Goal: Transaction & Acquisition: Book appointment/travel/reservation

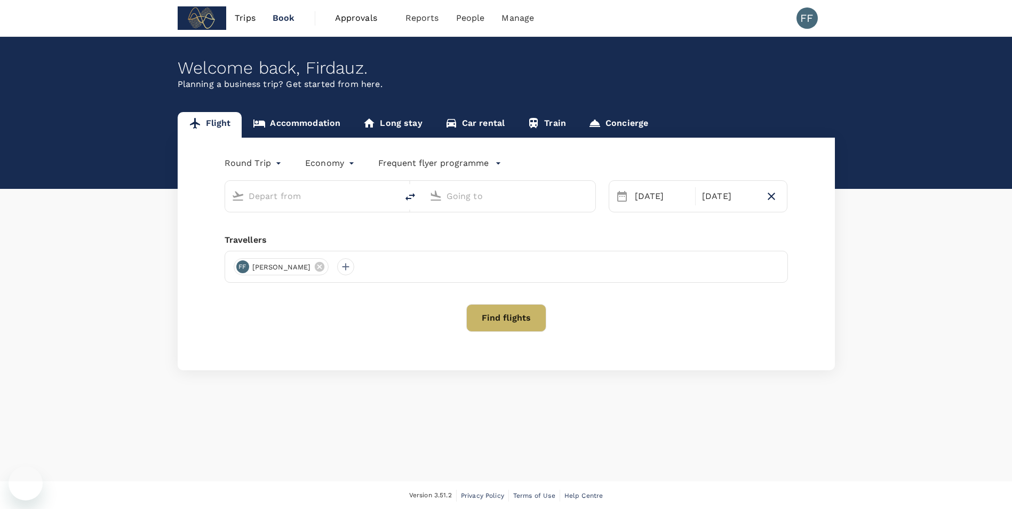
type input "Singapore Changi (SIN)"
type input "Penang, [GEOGRAPHIC_DATA] (any)"
type input "Singapore Changi (SIN)"
type input "Penang, [GEOGRAPHIC_DATA] (any)"
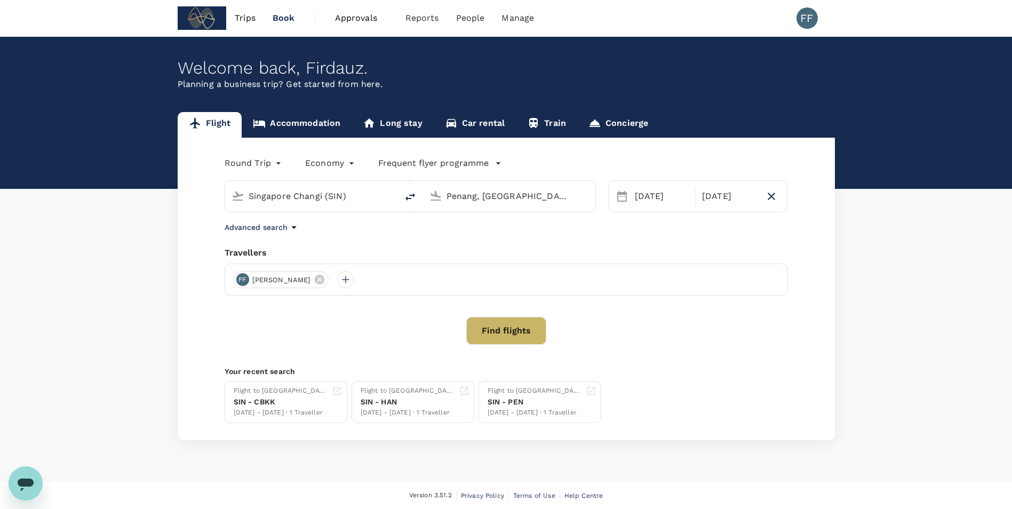
click at [324, 195] on input "Singapore Changi (SIN)" at bounding box center [312, 196] width 126 height 17
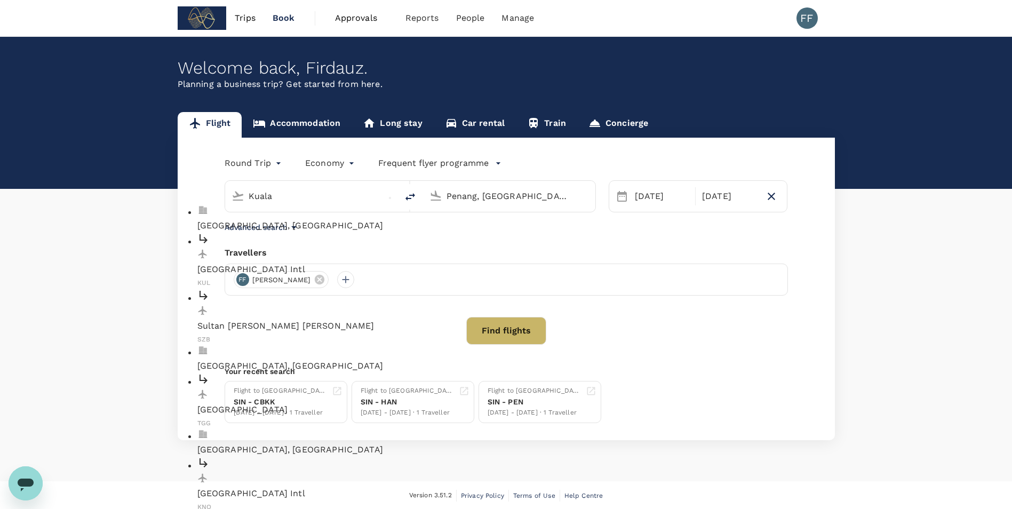
click at [306, 263] on p "[GEOGRAPHIC_DATA] Intl" at bounding box center [319, 269] width 245 height 13
type input "Kuala Lumpur Intl ([GEOGRAPHIC_DATA])"
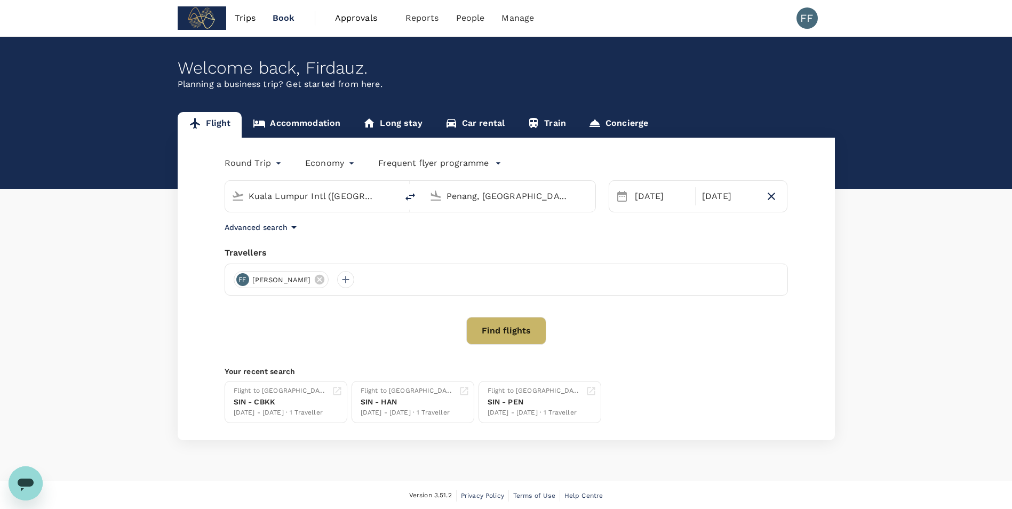
click at [486, 191] on input "Penang, [GEOGRAPHIC_DATA] (any)" at bounding box center [509, 196] width 126 height 17
click at [489, 263] on p "Taichung" at bounding box center [517, 269] width 245 height 13
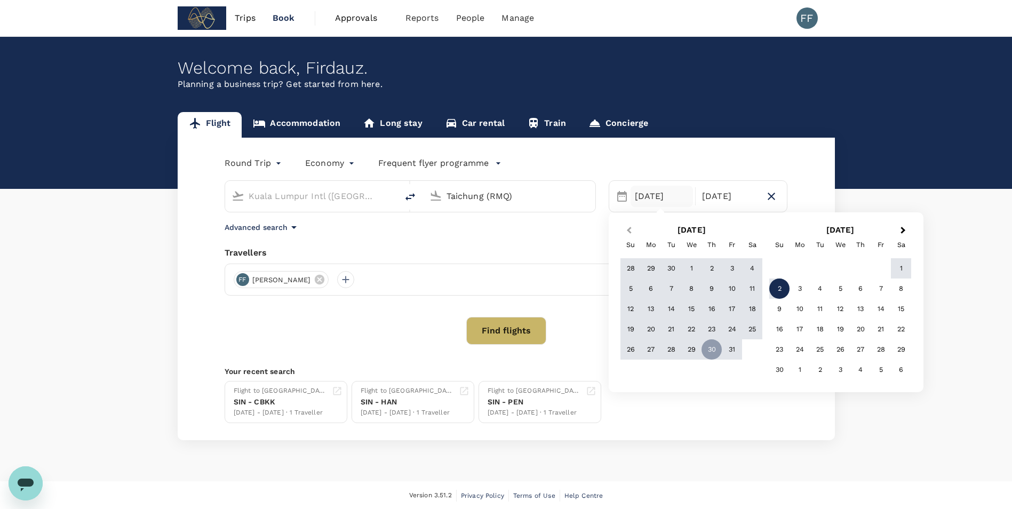
type input "Taichung (RMQ)"
click at [626, 236] on button "Previous Month" at bounding box center [627, 230] width 17 height 17
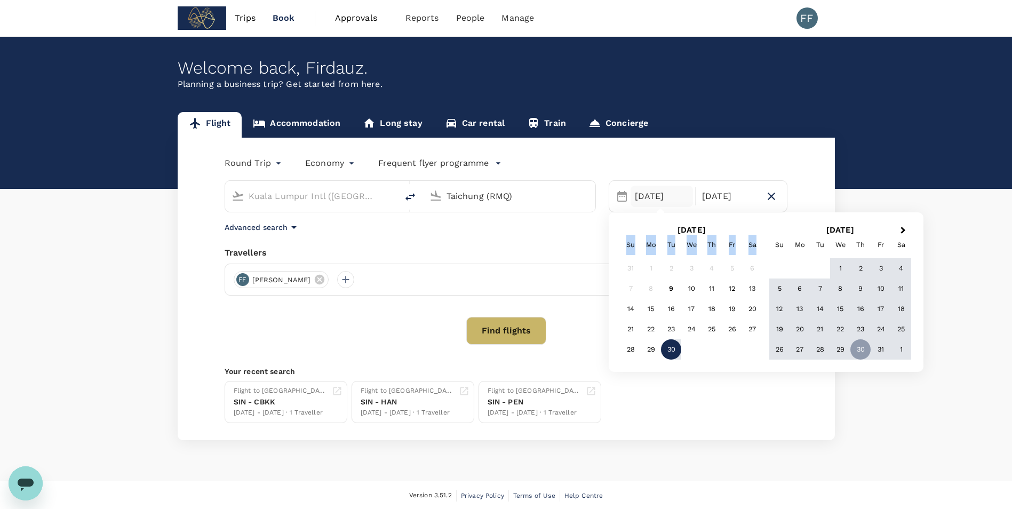
click at [626, 236] on div "Su" at bounding box center [630, 245] width 20 height 20
click at [726, 357] on div "28 29 30" at bounding box center [691, 349] width 142 height 20
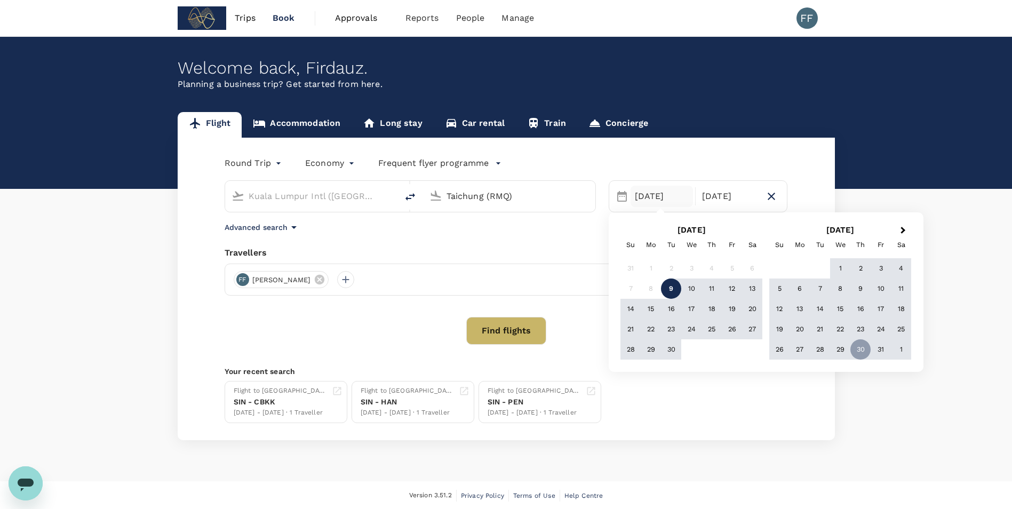
click at [673, 287] on div "9" at bounding box center [671, 288] width 20 height 20
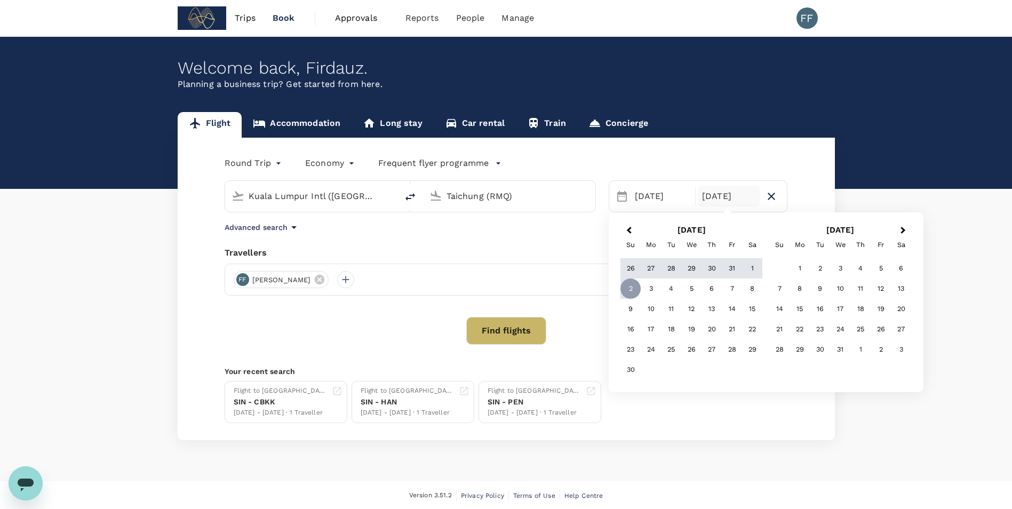
click at [744, 162] on div "Round Trip roundtrip Economy economy Frequent flyer programme" at bounding box center [495, 160] width 585 height 21
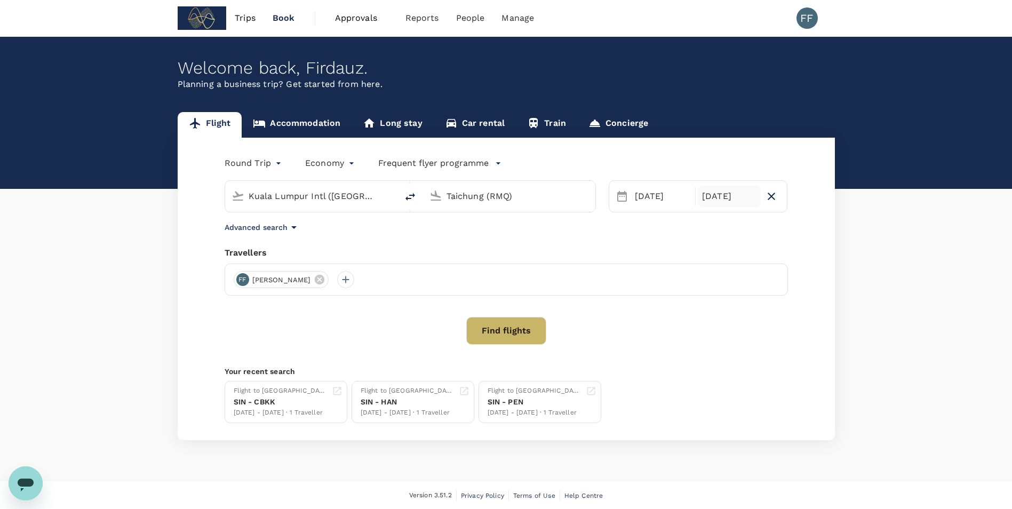
click at [740, 195] on div "[DATE]" at bounding box center [729, 196] width 62 height 21
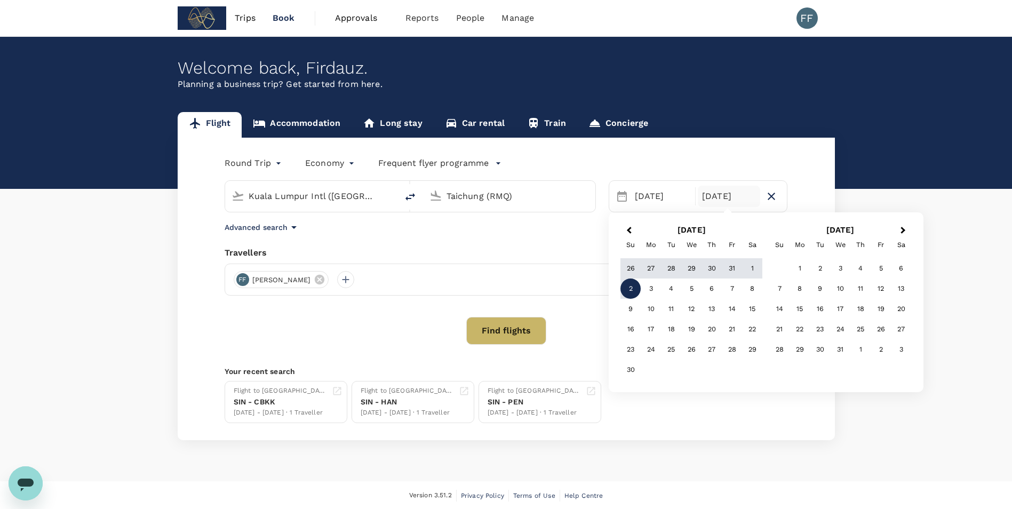
click at [673, 158] on div "Round Trip roundtrip Economy economy Frequent flyer programme" at bounding box center [495, 160] width 585 height 21
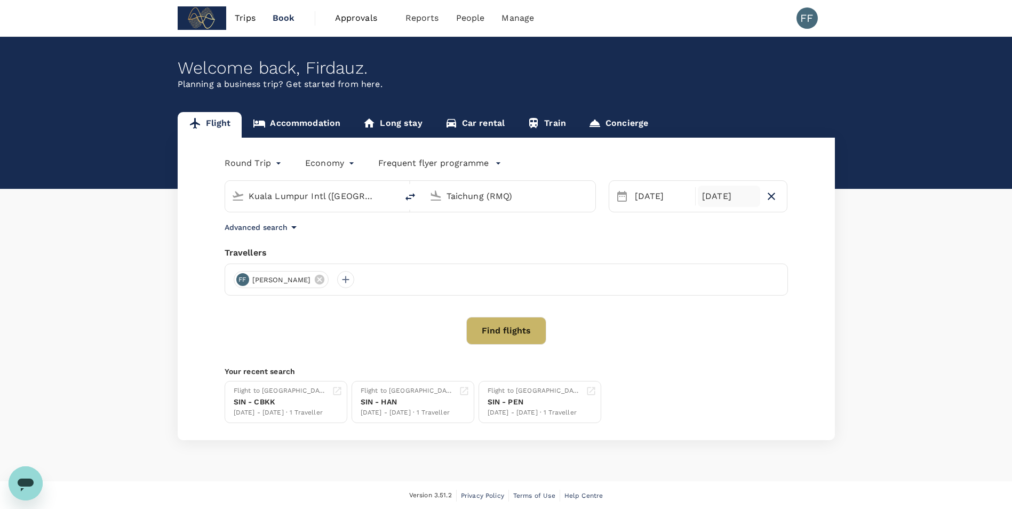
click at [712, 191] on div "[DATE]" at bounding box center [729, 196] width 62 height 21
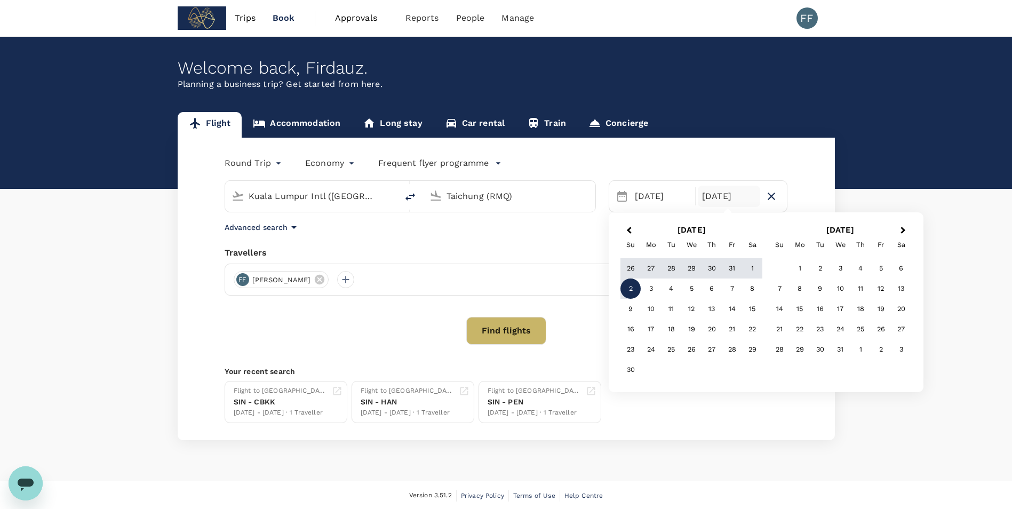
click at [767, 180] on div "Selected date: [DATE] [DATE] Nov Previous Month Next Month [DATE] Su Mo Tu We T…" at bounding box center [698, 196] width 179 height 32
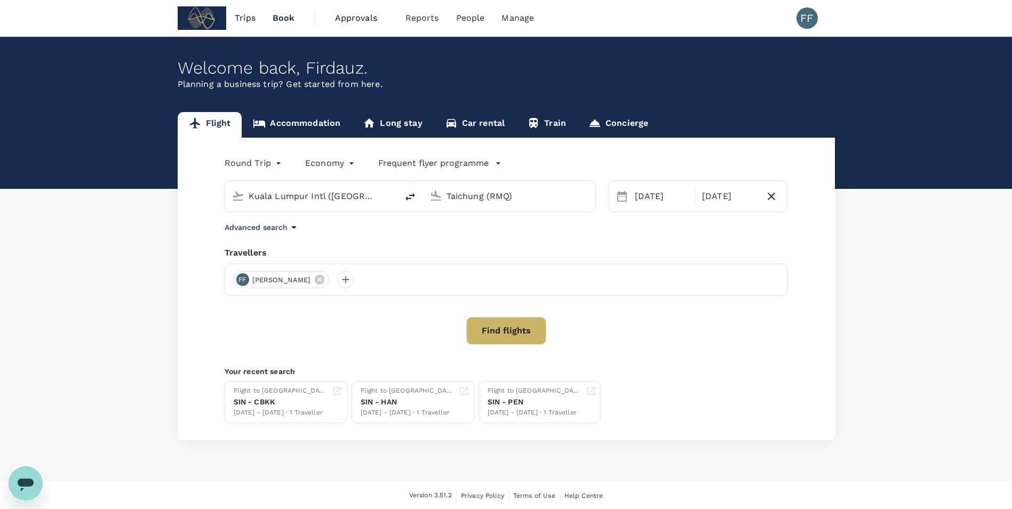
click at [770, 196] on icon "button" at bounding box center [771, 196] width 13 height 13
type input "oneway"
click at [315, 276] on icon at bounding box center [320, 280] width 12 height 12
click at [249, 281] on div at bounding box center [242, 279] width 17 height 17
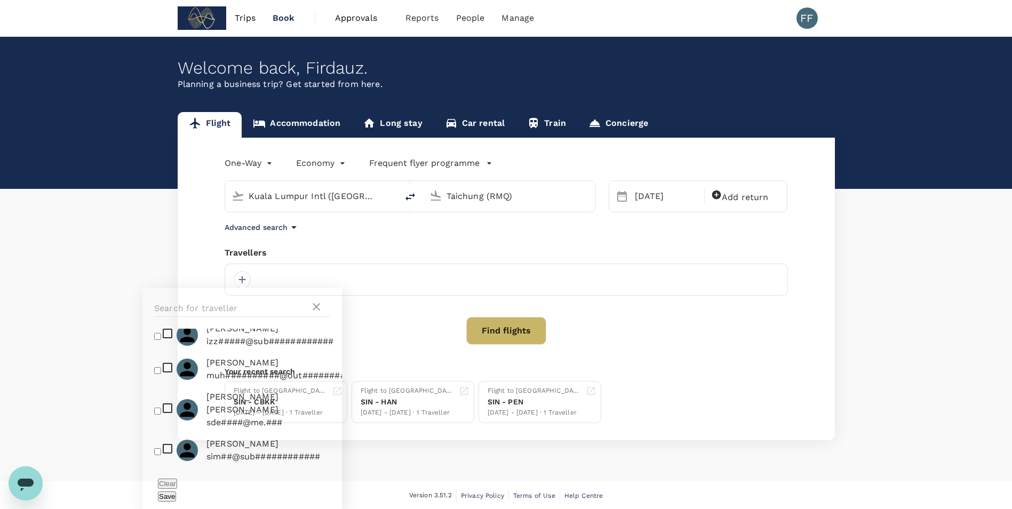
scroll to position [145, 0]
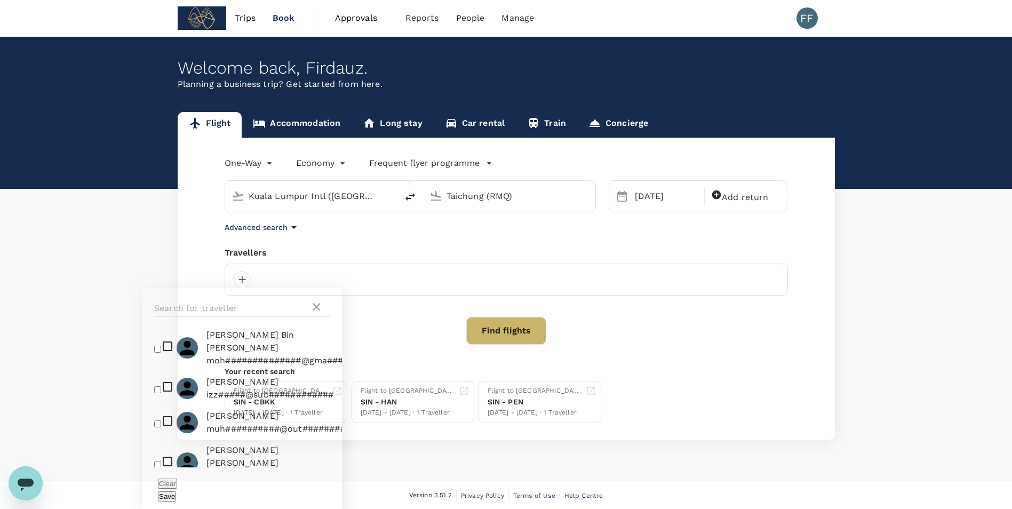
click at [209, 401] on p "izz#####@sub############" at bounding box center [269, 394] width 127 height 13
checkbox input "true"
click at [176, 491] on button "Save" at bounding box center [167, 496] width 18 height 10
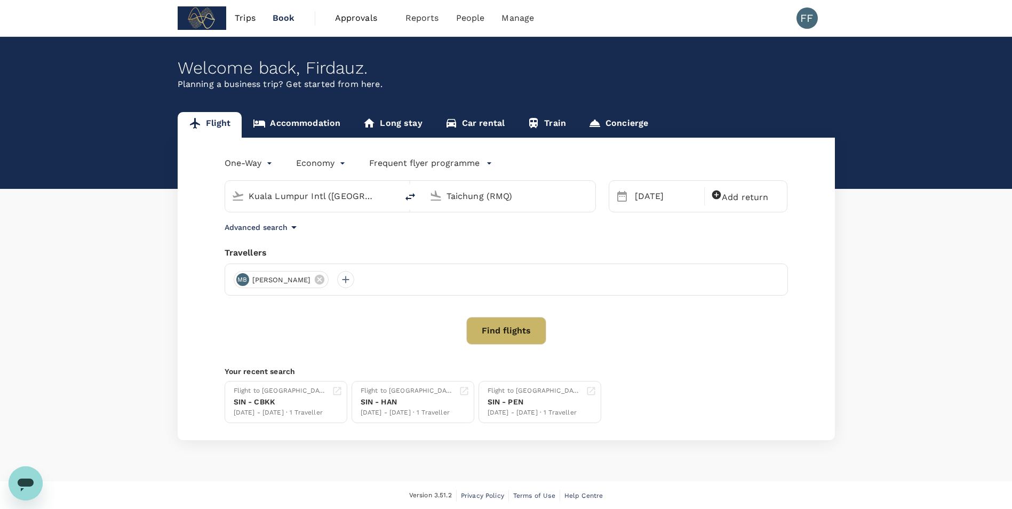
click at [525, 308] on div "One-Way oneway Economy economy Frequent flyer programme [GEOGRAPHIC_DATA] Intl …" at bounding box center [506, 289] width 657 height 302
click at [525, 318] on button "Find flights" at bounding box center [506, 331] width 80 height 28
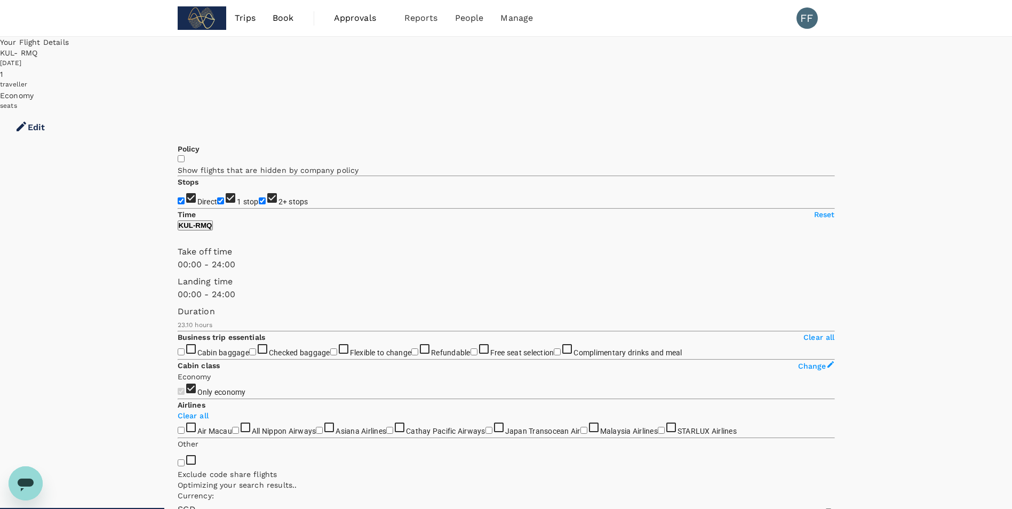
type input "1575"
click at [446, 479] on div "16 flights found | 0 hidden by policy" at bounding box center [506, 482] width 657 height 7
drag, startPoint x: 493, startPoint y: 94, endPoint x: 355, endPoint y: 93, distance: 138.1
click at [355, 479] on div "16 flights found | 0 hidden by policy" at bounding box center [506, 482] width 657 height 7
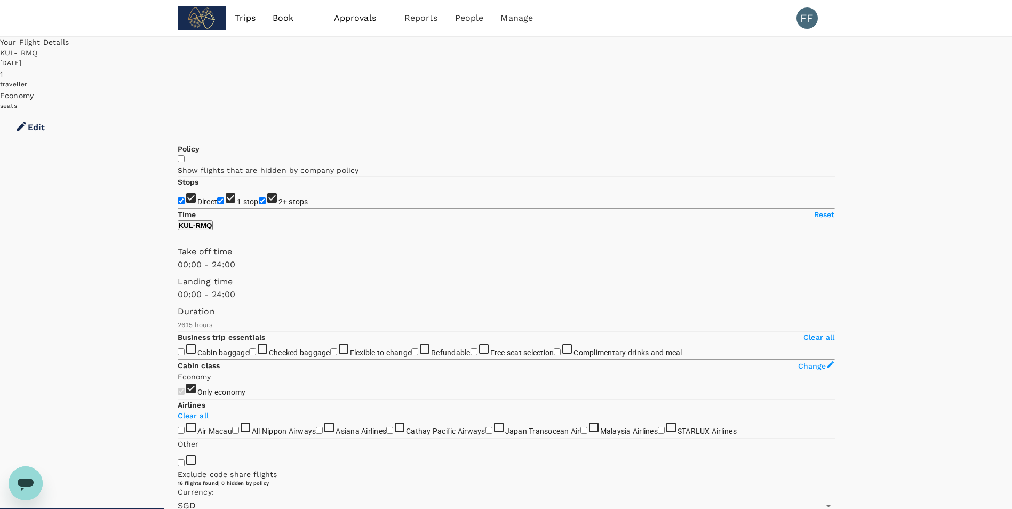
click at [237, 197] on span "1 stop" at bounding box center [248, 201] width 22 height 9
click at [217, 197] on input "1 stop" at bounding box center [220, 200] width 7 height 7
checkbox input "false"
click at [278, 206] on span "2+ stops" at bounding box center [293, 201] width 30 height 9
click at [259, 204] on input "2+ stops" at bounding box center [262, 200] width 7 height 7
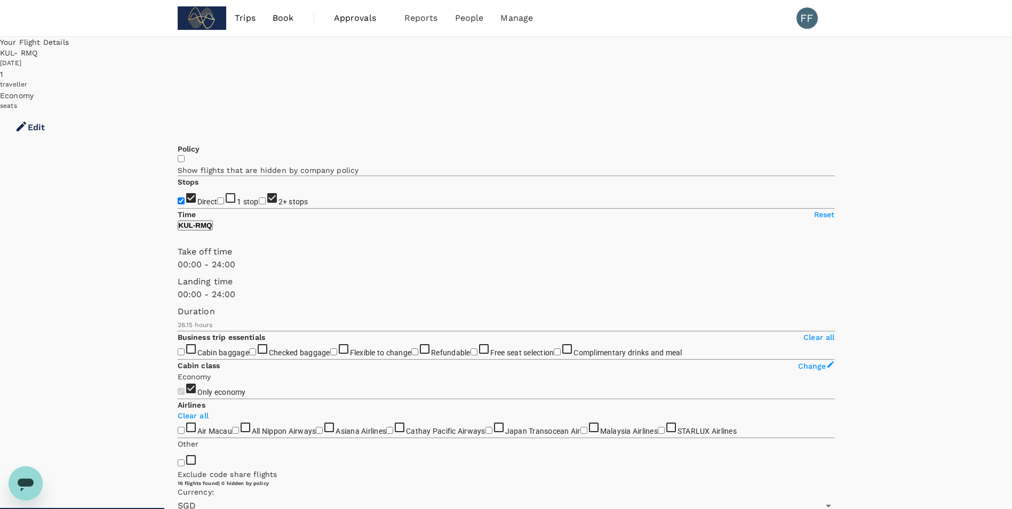
checkbox input "false"
click at [237, 196] on span "1 stop" at bounding box center [248, 201] width 22 height 10
click at [217, 197] on input "1 stop" at bounding box center [220, 200] width 7 height 7
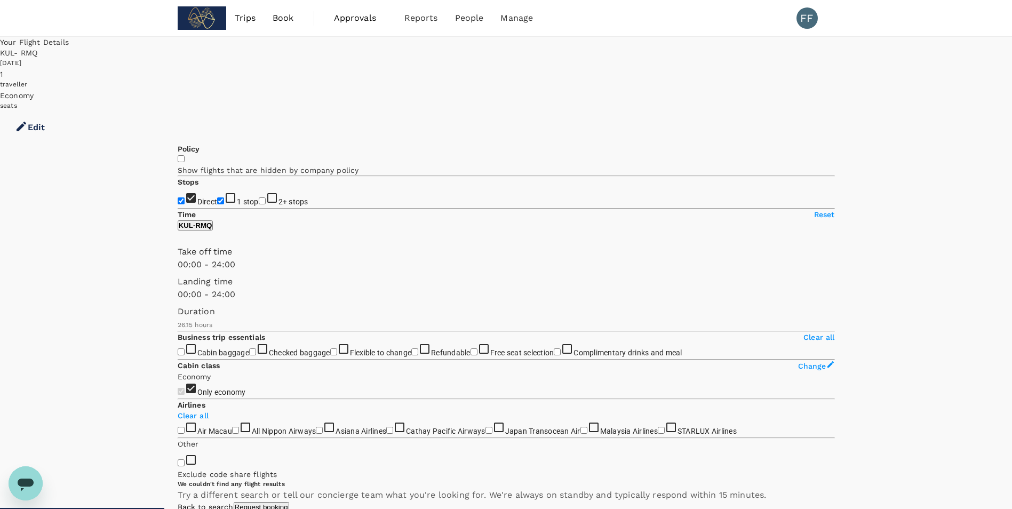
checkbox input "true"
click at [60, 111] on button "Edit" at bounding box center [30, 127] width 60 height 32
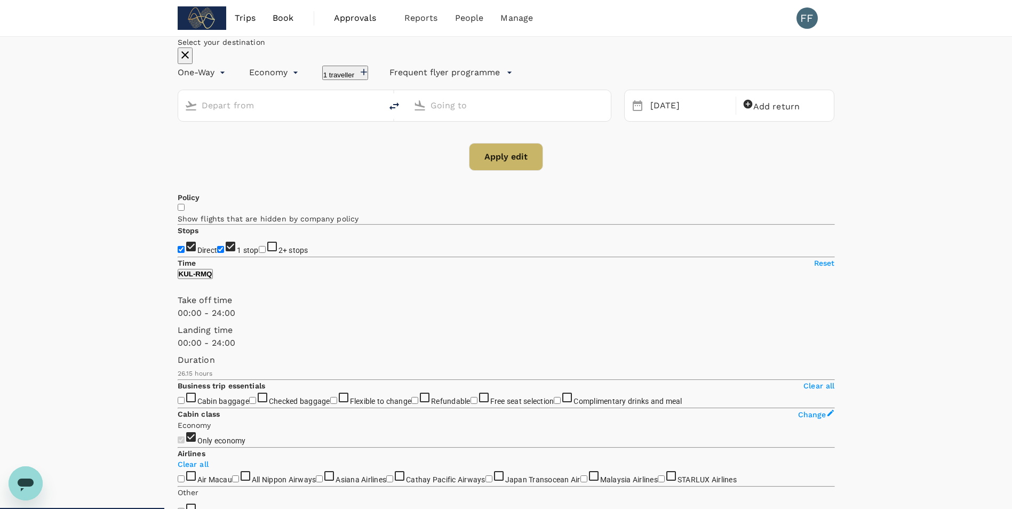
type input "Kuala Lumpur Intl ([GEOGRAPHIC_DATA])"
click at [481, 114] on input "Taichung (RMQ)" at bounding box center [509, 105] width 158 height 17
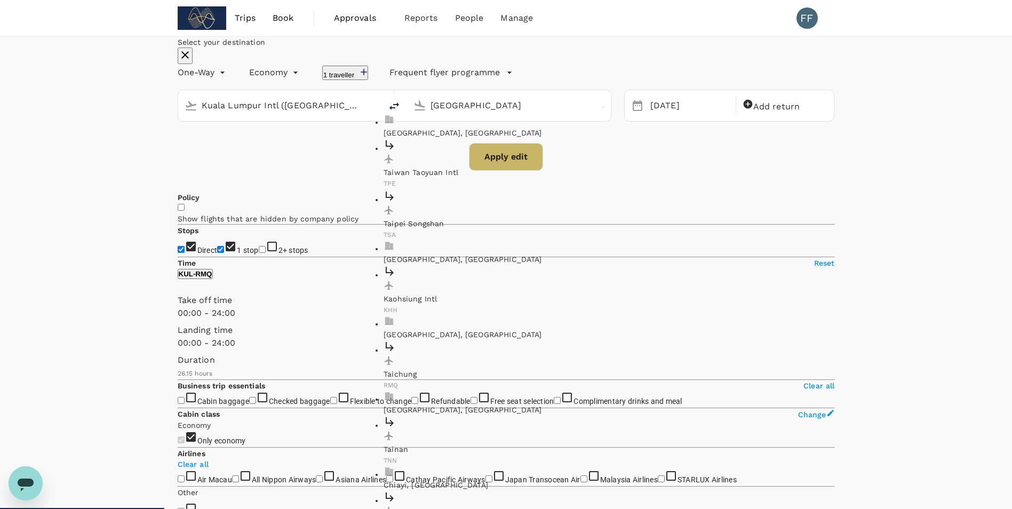
click at [481, 138] on p "[GEOGRAPHIC_DATA], [GEOGRAPHIC_DATA]" at bounding box center [505, 132] width 245 height 11
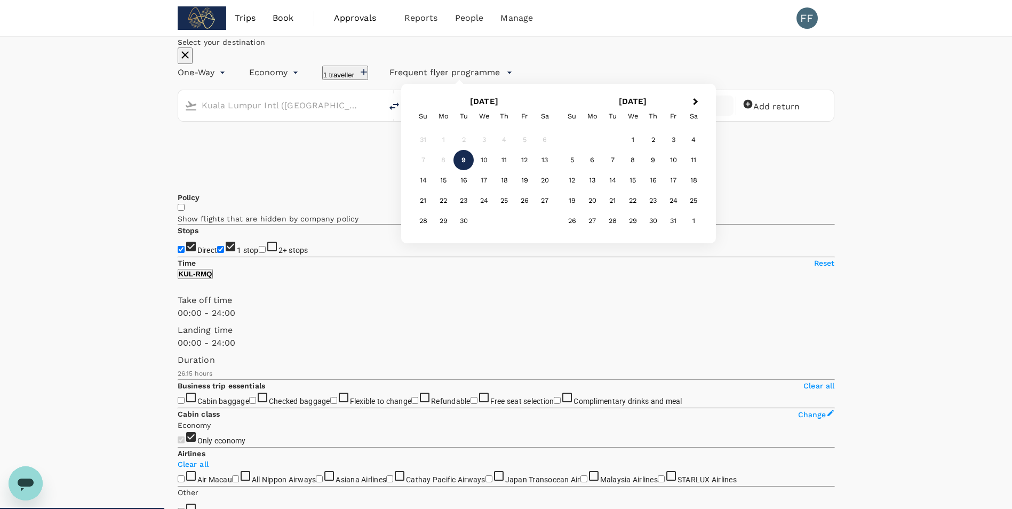
type input "[GEOGRAPHIC_DATA], [GEOGRAPHIC_DATA] (any)"
click at [498, 171] on button "Apply edit" at bounding box center [506, 157] width 74 height 28
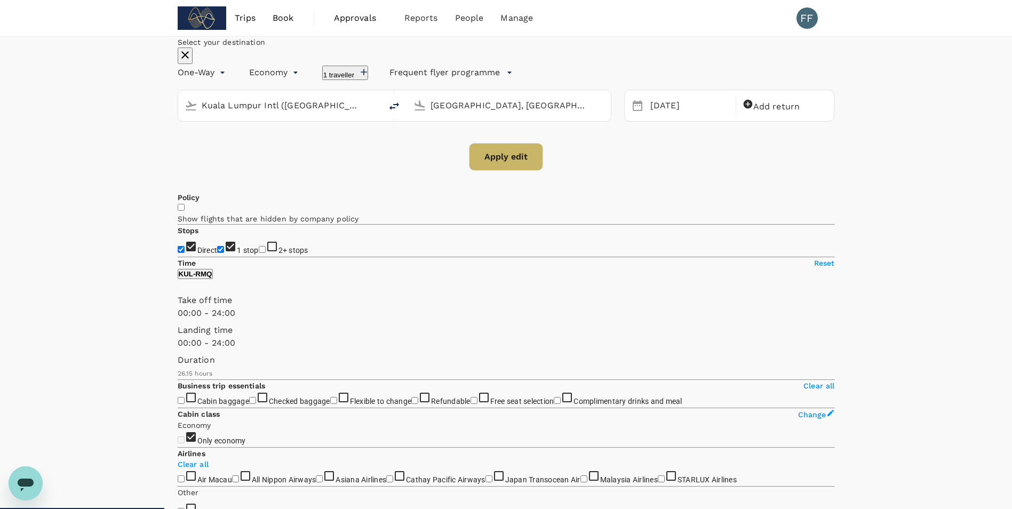
checkbox input "false"
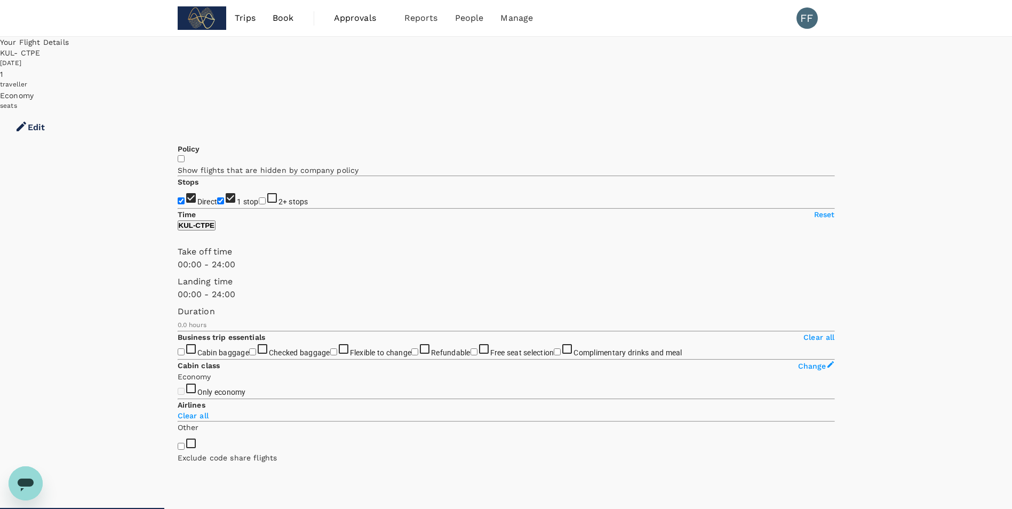
type input "1395"
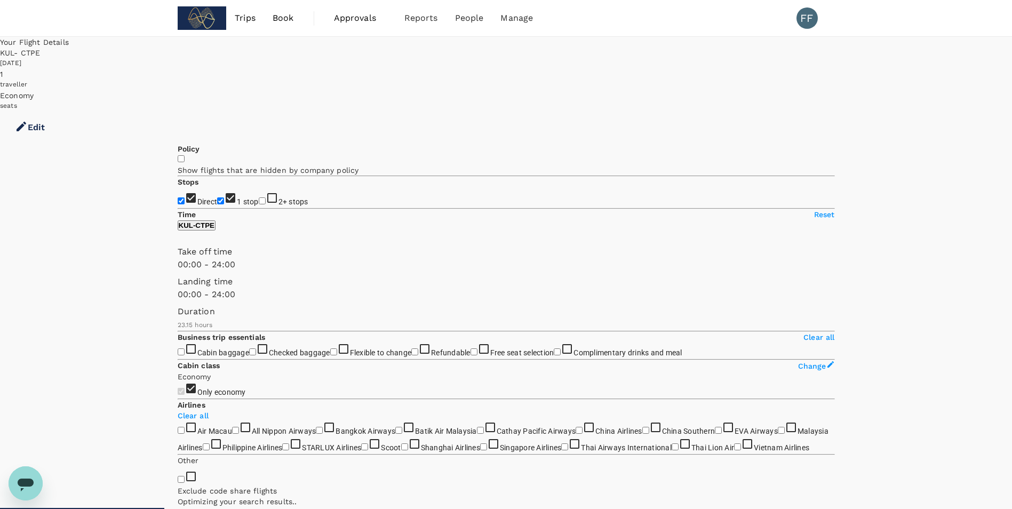
checkbox input "true"
type input "SGD"
type input "1725"
click at [237, 197] on span "1 stop" at bounding box center [248, 201] width 22 height 9
click at [217, 197] on input "1 stop" at bounding box center [220, 200] width 7 height 7
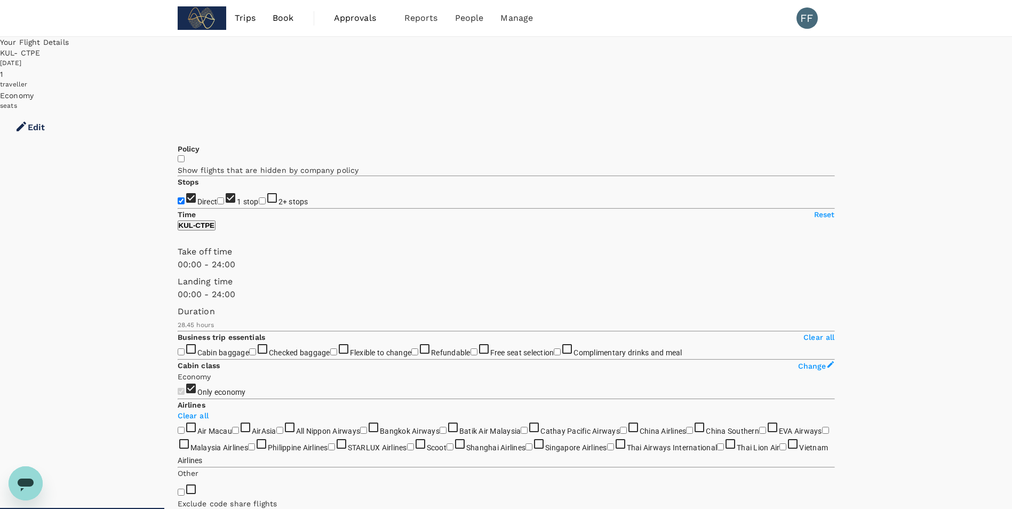
checkbox input "false"
click at [661, 58] on div "[DATE]" at bounding box center [506, 63] width 1012 height 11
click at [26, 122] on icon "button" at bounding box center [22, 127] width 10 height 10
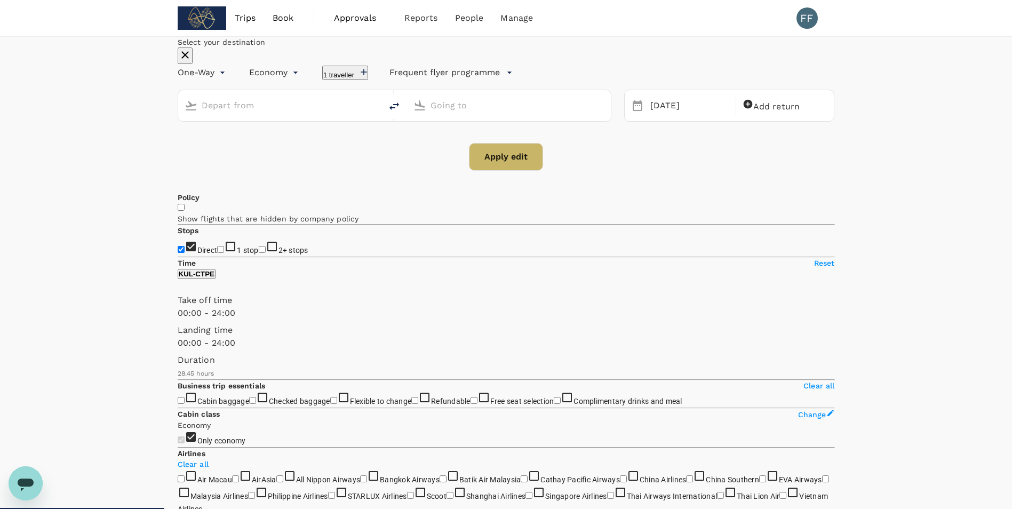
type input "Kuala Lumpur Intl ([GEOGRAPHIC_DATA])"
type input "[GEOGRAPHIC_DATA], [GEOGRAPHIC_DATA] (any)"
click at [631, 112] on icon at bounding box center [637, 105] width 13 height 13
click at [646, 116] on div "[DATE]" at bounding box center [689, 105] width 87 height 21
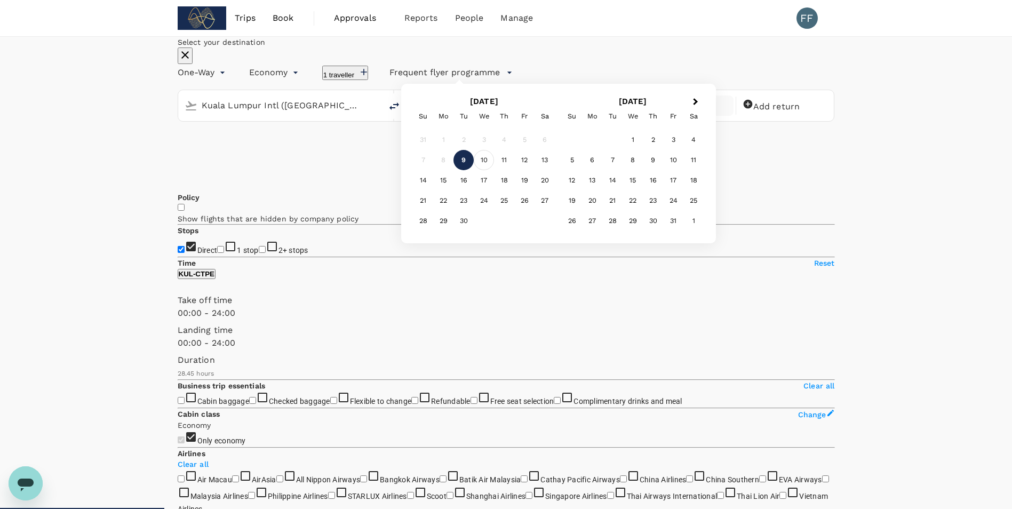
click at [494, 170] on div "10" at bounding box center [484, 160] width 20 height 20
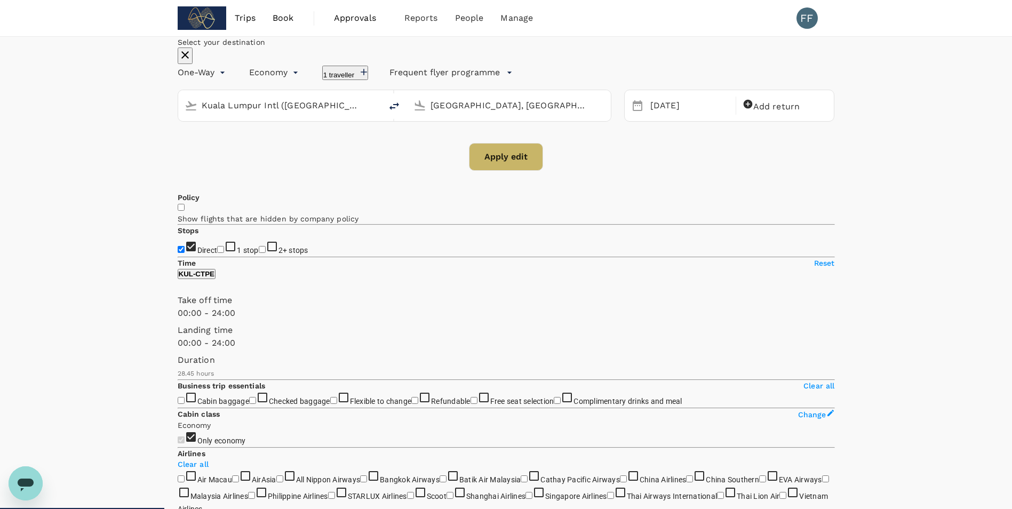
click at [520, 171] on button "Apply edit" at bounding box center [506, 157] width 74 height 28
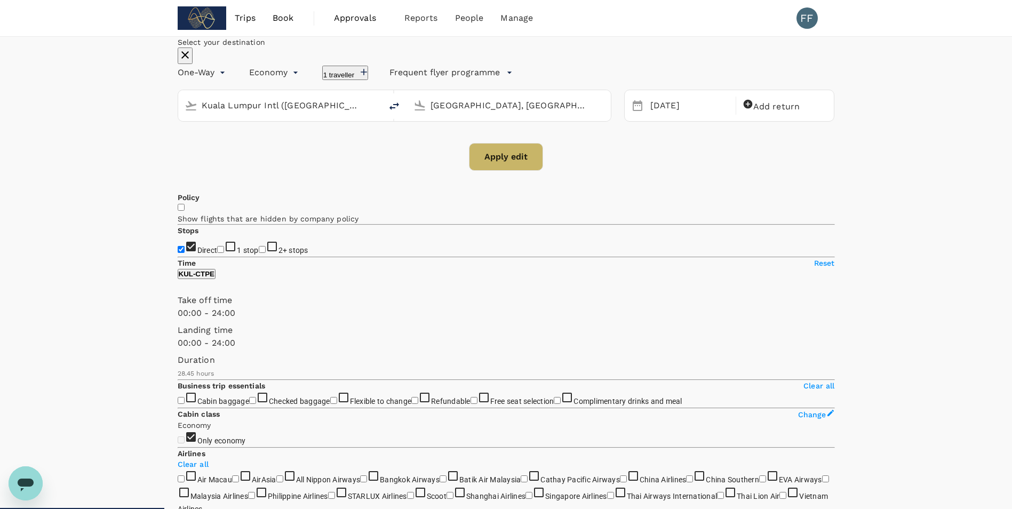
checkbox input "false"
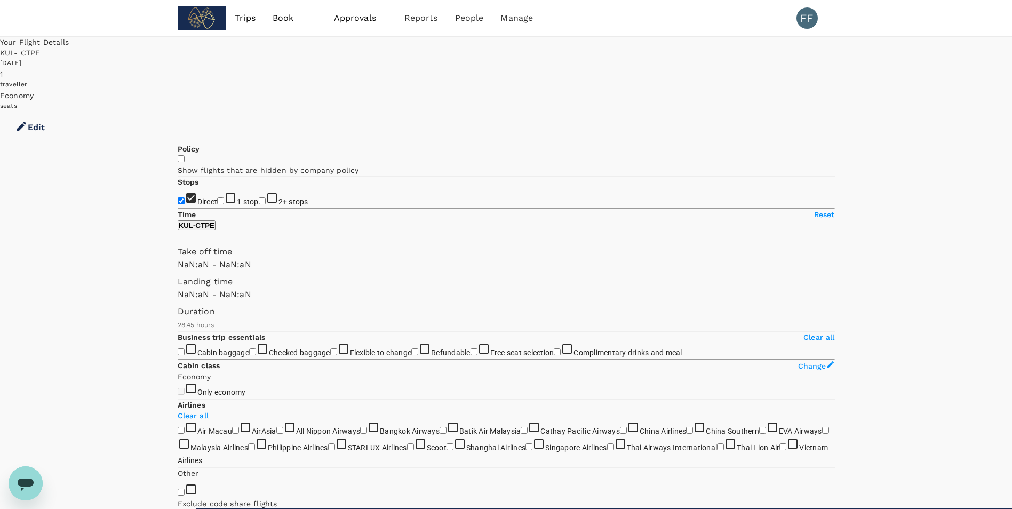
type input "1440"
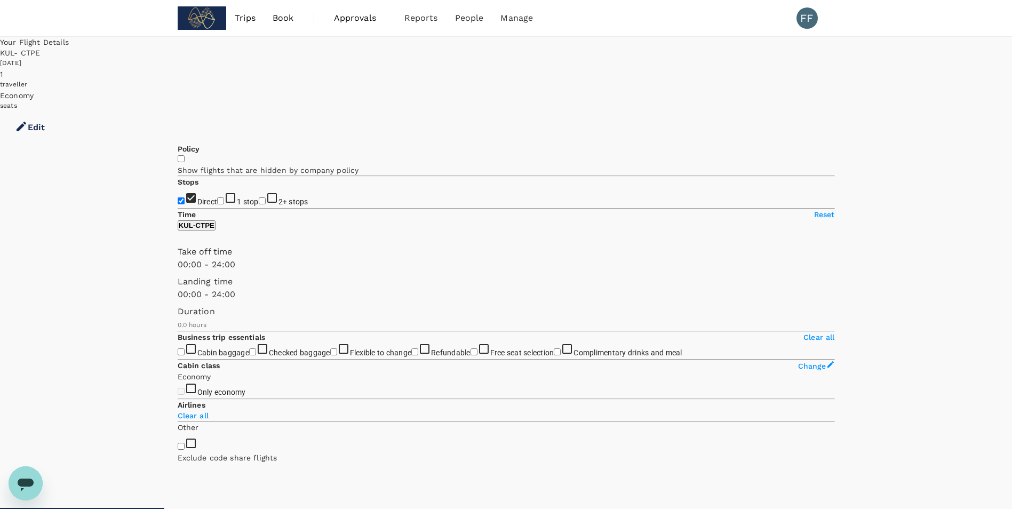
type input "1395"
checkbox input "true"
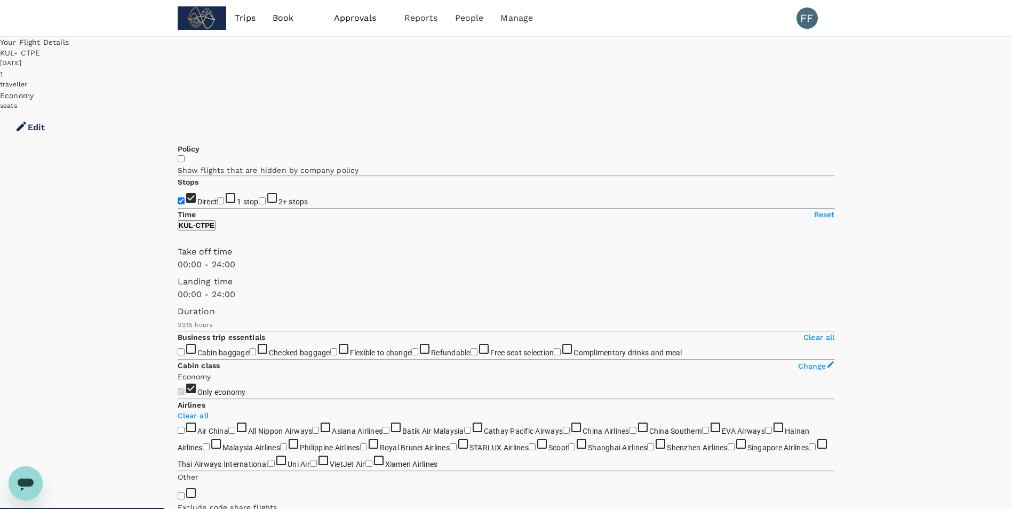
type input "1740"
